Goal: Task Accomplishment & Management: Use online tool/utility

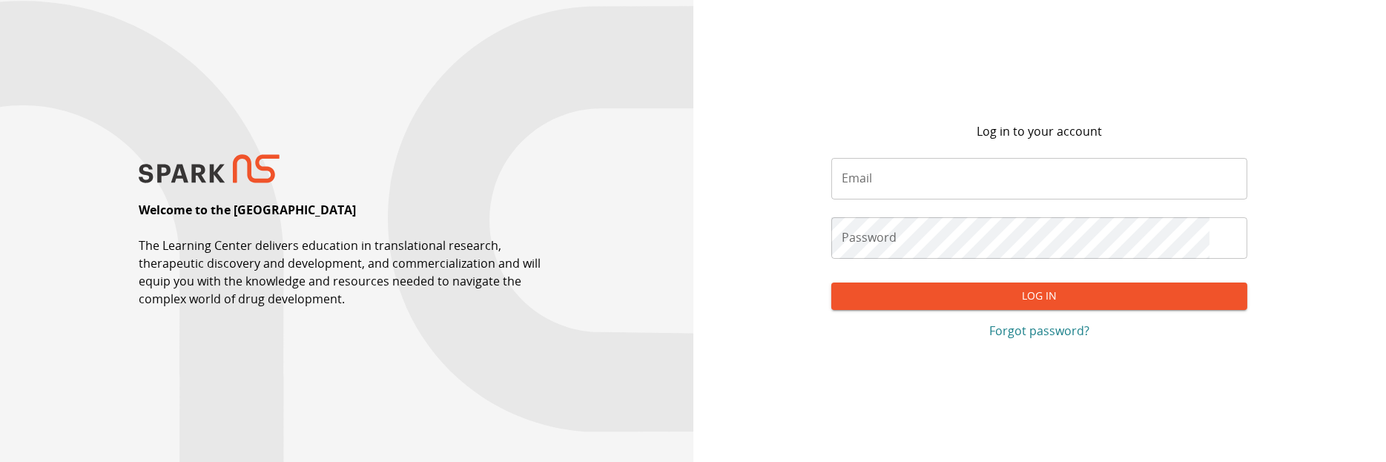
click at [937, 171] on input "Email" at bounding box center [1039, 179] width 416 height 42
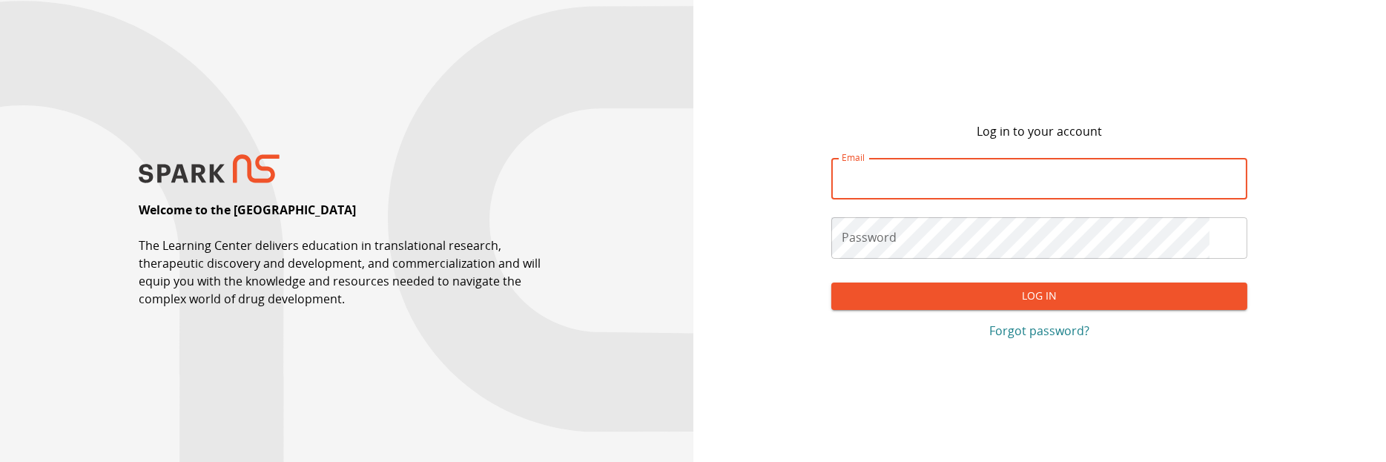
type input "**********"
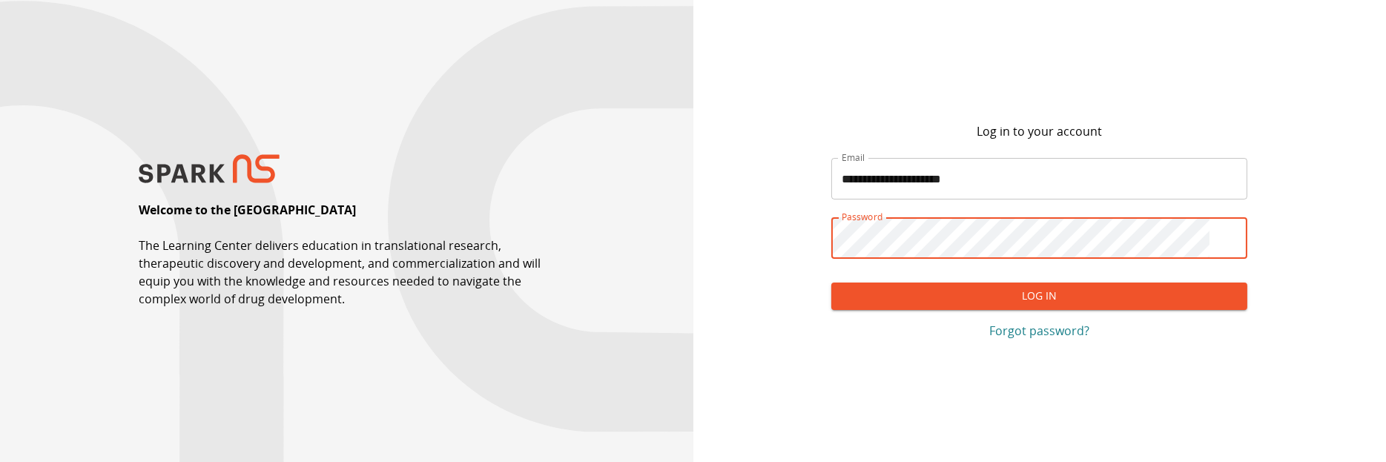
click at [1046, 303] on button "Log In" at bounding box center [1039, 296] width 416 height 27
